Goal: Task Accomplishment & Management: Use online tool/utility

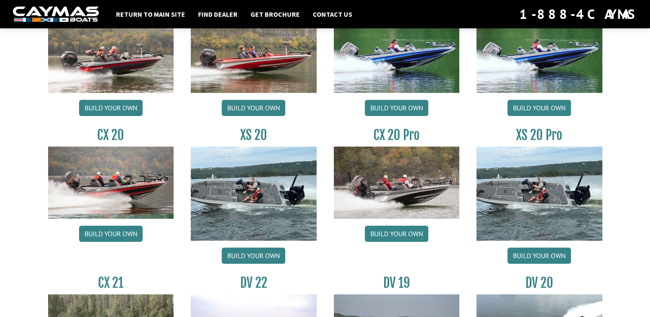
scroll to position [796, 0]
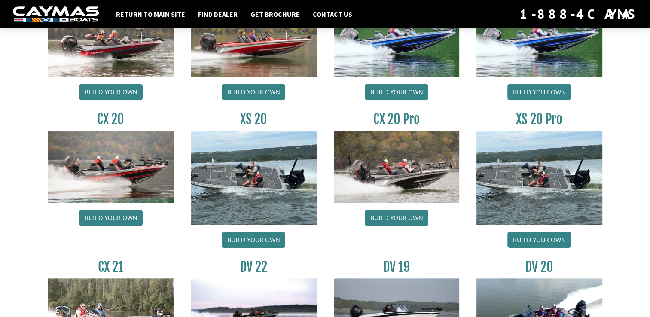
click at [385, 152] on img at bounding box center [397, 167] width 126 height 72
click at [392, 217] on link "Build your own" at bounding box center [396, 218] width 64 height 16
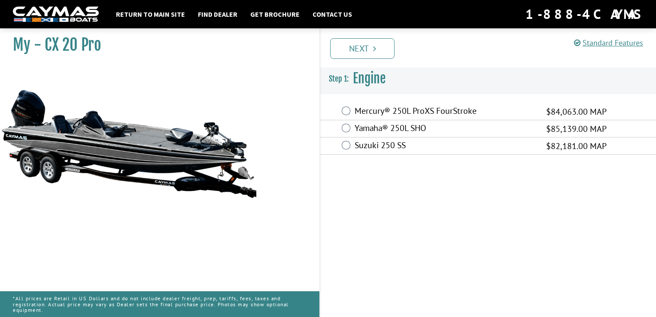
drag, startPoint x: 340, startPoint y: 118, endPoint x: 308, endPoint y: 97, distance: 37.9
click at [308, 97] on div "My - CX 20 Pro MAP:" at bounding box center [155, 182] width 328 height 317
click at [378, 110] on label "Mercury® 250L ProXS FourStroke" at bounding box center [445, 112] width 181 height 12
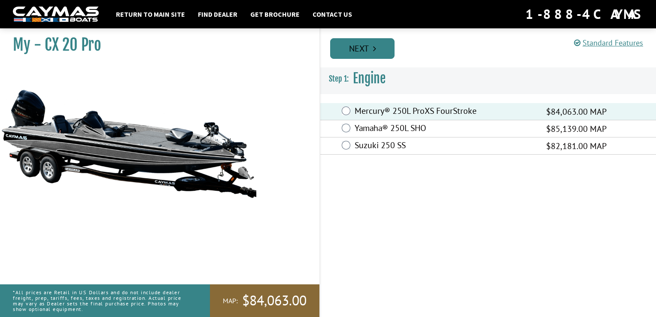
click at [363, 55] on link "Next" at bounding box center [362, 48] width 64 height 21
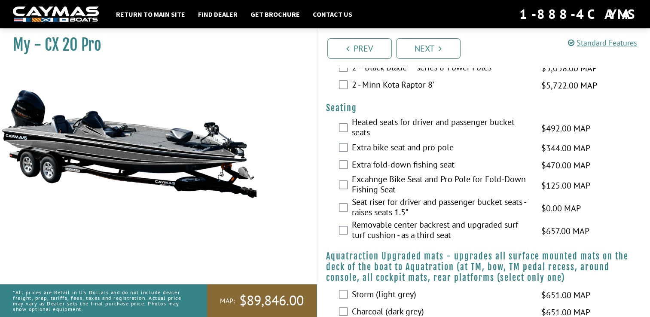
scroll to position [837, 0]
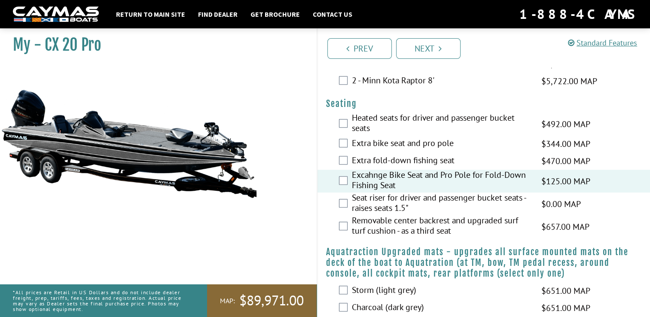
click at [337, 207] on div "Seat riser for driver and passenger bucket seats - raises seats 1.5" $0.00 MAP …" at bounding box center [483, 203] width 333 height 23
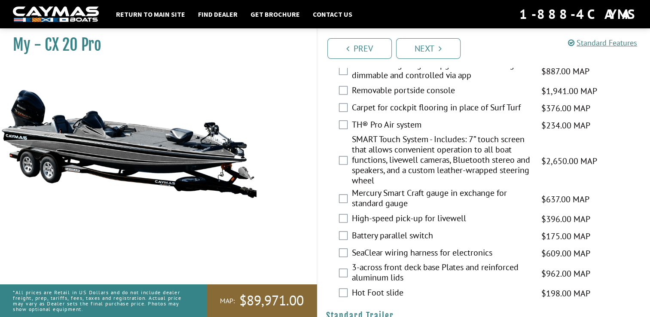
scroll to position [1164, 0]
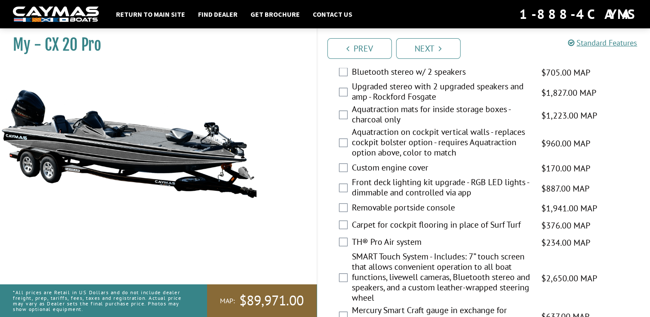
drag, startPoint x: 651, startPoint y: 214, endPoint x: 484, endPoint y: 224, distance: 167.3
click at [484, 224] on fieldset "Please select option. Day box deck option - shortens starboard rod box $425.00 …" at bounding box center [484, 224] width 316 height 389
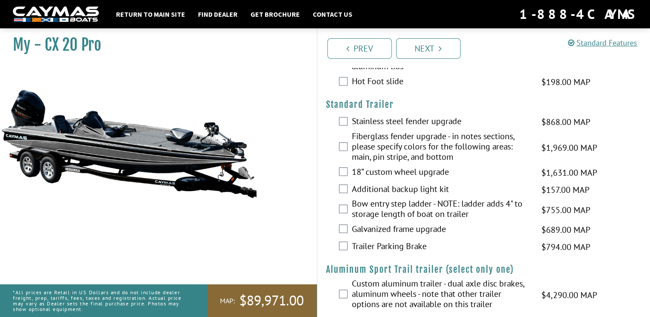
scroll to position [1507, 0]
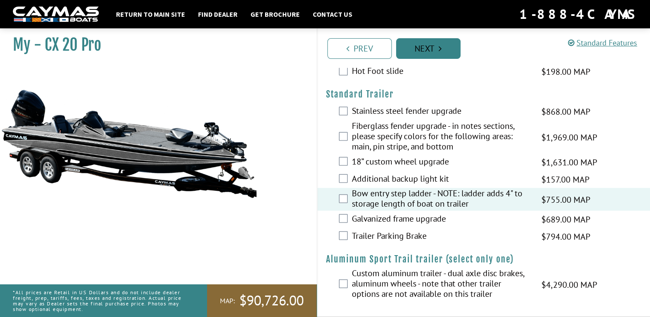
click at [438, 55] on link "Next" at bounding box center [428, 48] width 64 height 21
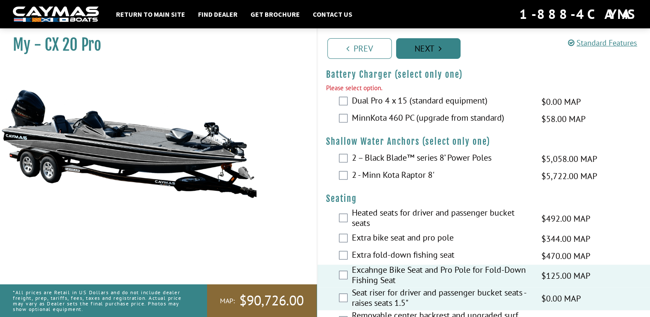
scroll to position [749, 0]
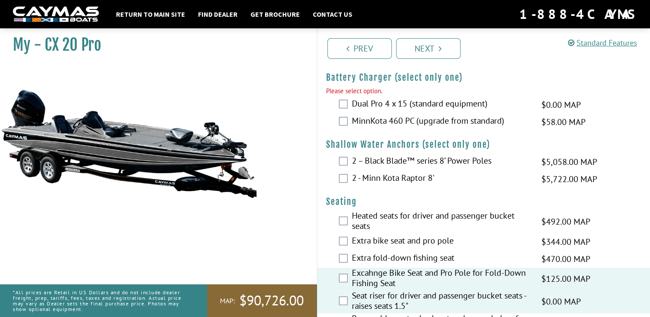
click at [352, 105] on label "Dual Pro 4 x 15 (standard equipment)" at bounding box center [441, 104] width 179 height 12
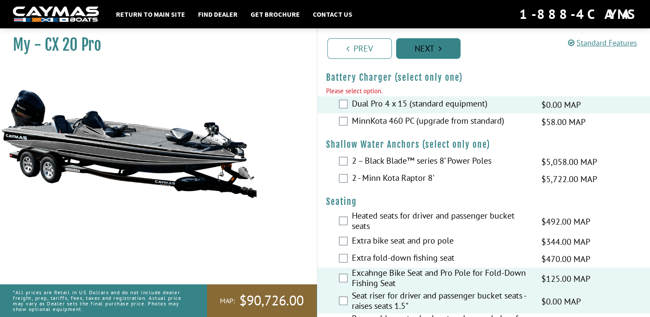
click at [426, 51] on link "Next" at bounding box center [428, 48] width 64 height 21
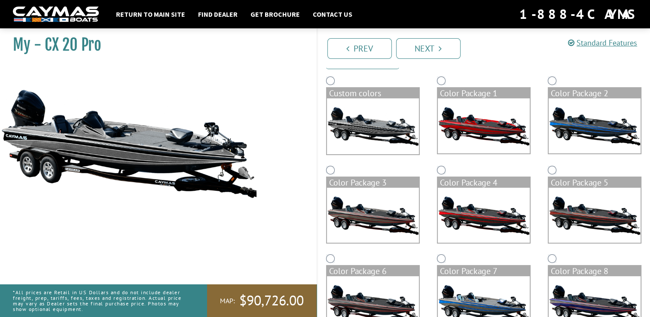
scroll to position [86, 0]
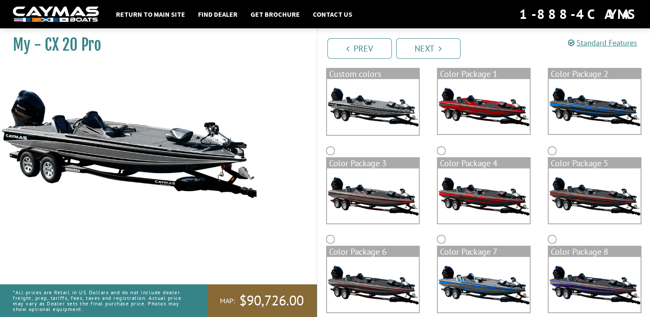
click at [377, 185] on img at bounding box center [373, 195] width 92 height 55
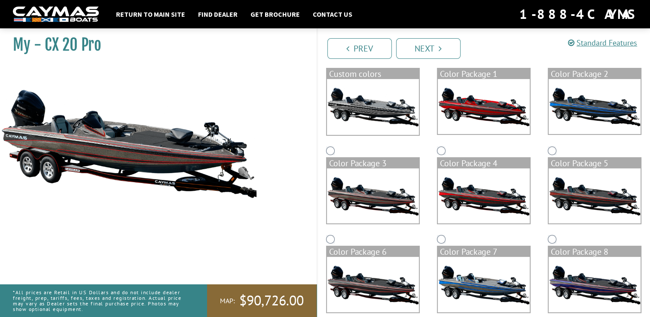
click at [463, 192] on img at bounding box center [483, 195] width 92 height 55
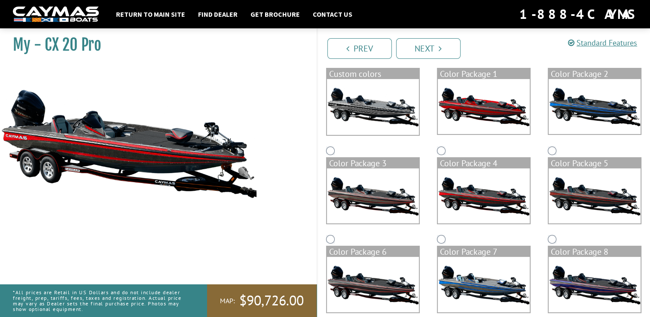
click at [589, 193] on img at bounding box center [594, 195] width 92 height 55
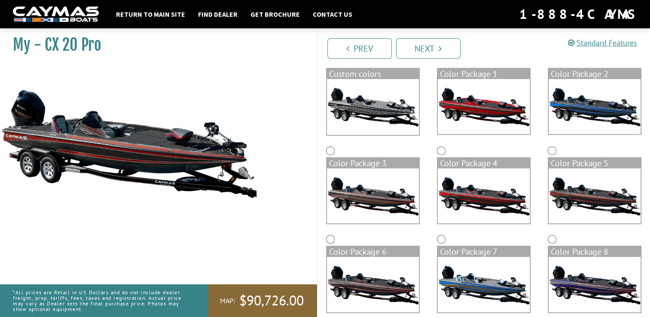
click at [474, 113] on img at bounding box center [483, 106] width 92 height 55
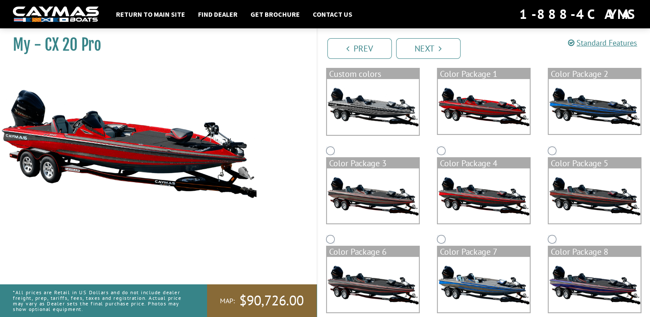
click at [577, 273] on img at bounding box center [594, 284] width 92 height 55
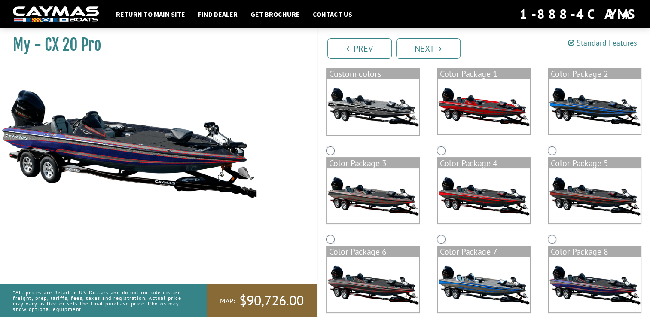
click at [373, 282] on img at bounding box center [373, 284] width 92 height 55
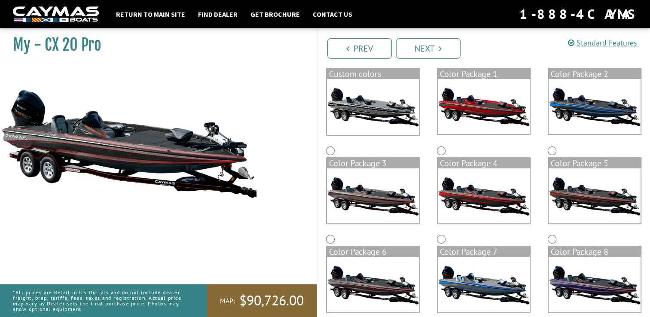
click at [372, 192] on img at bounding box center [373, 195] width 92 height 55
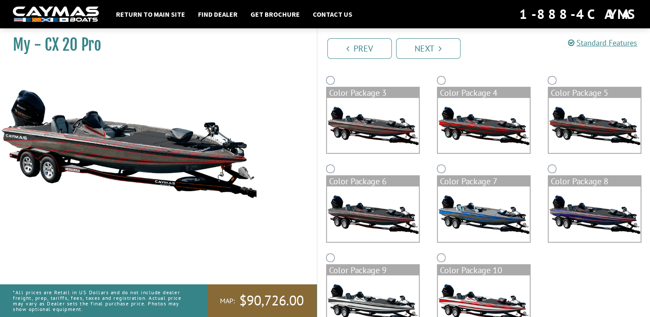
scroll to position [187, 0]
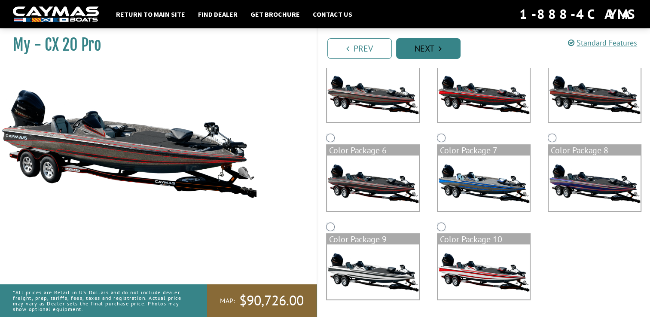
click at [440, 42] on link "Next" at bounding box center [428, 48] width 64 height 21
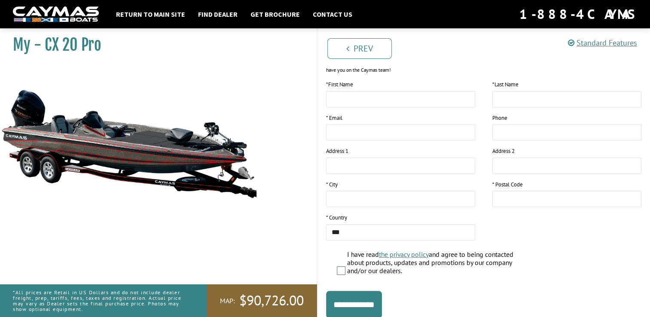
scroll to position [160, 0]
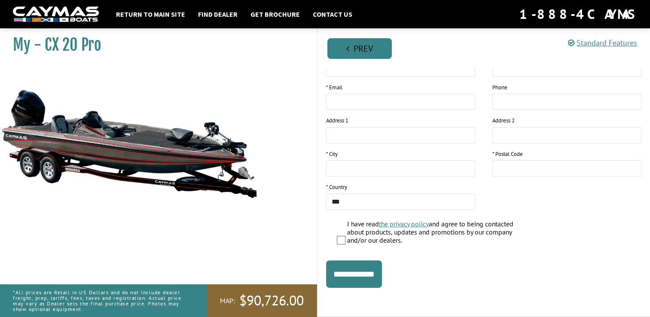
click at [352, 50] on link "Prev" at bounding box center [359, 48] width 64 height 21
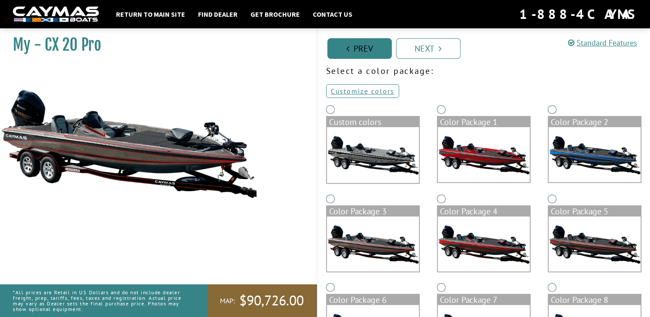
scroll to position [0, 0]
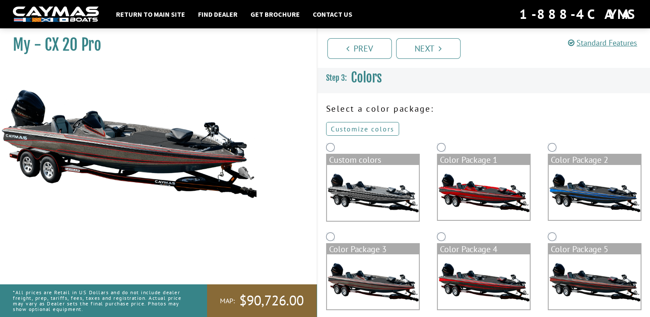
click at [367, 131] on link "Customize colors" at bounding box center [362, 129] width 73 height 14
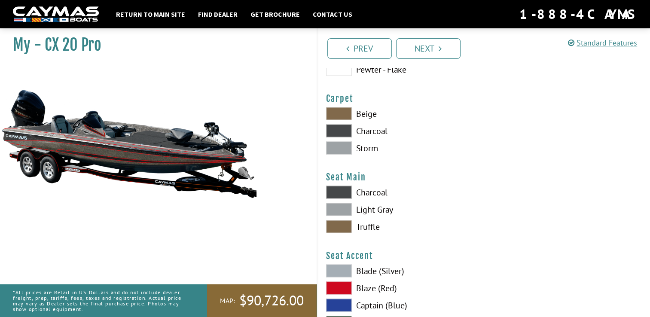
scroll to position [4851, 0]
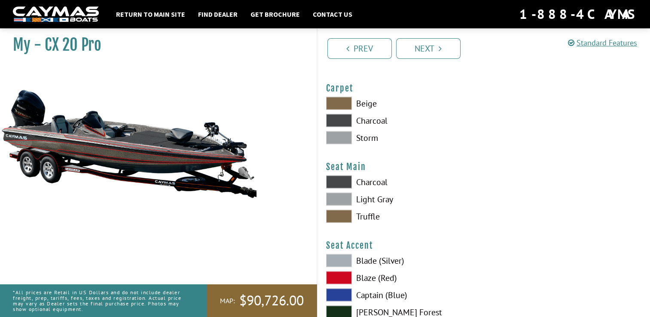
click at [338, 138] on span at bounding box center [339, 137] width 26 height 13
click at [336, 104] on span at bounding box center [339, 103] width 26 height 13
click at [331, 137] on span at bounding box center [339, 137] width 26 height 13
click at [335, 212] on span at bounding box center [339, 216] width 26 height 13
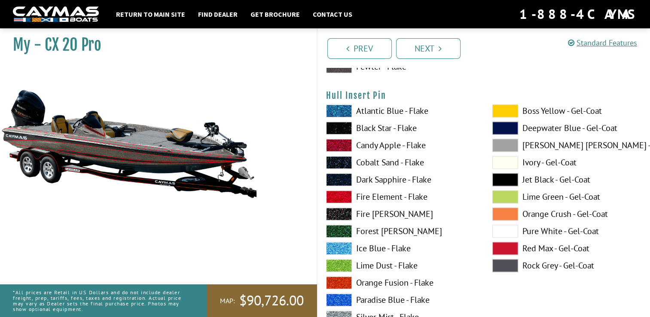
scroll to position [4483, 0]
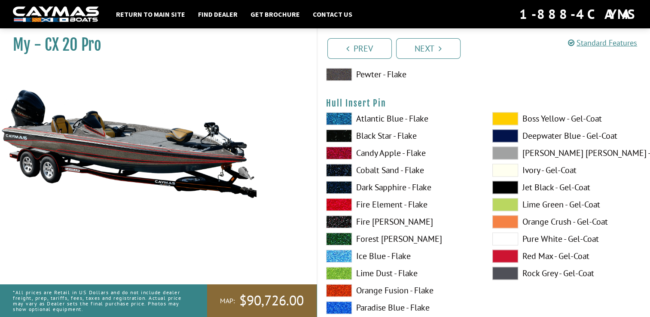
click at [118, 138] on img at bounding box center [129, 143] width 258 height 156
click at [445, 47] on link "Next" at bounding box center [428, 48] width 64 height 21
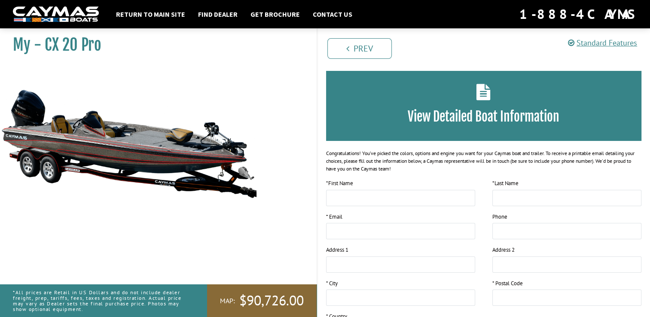
scroll to position [0, 0]
